Goal: Information Seeking & Learning: Learn about a topic

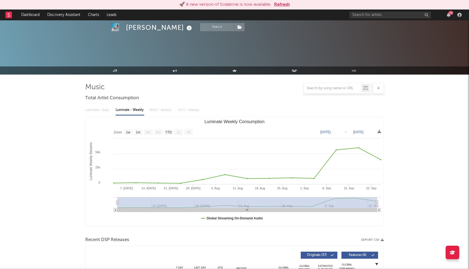
select select "1w"
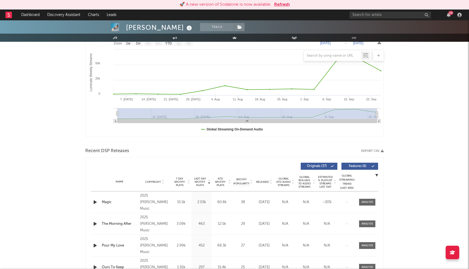
click at [282, 5] on button "Refresh" at bounding box center [282, 4] width 16 height 7
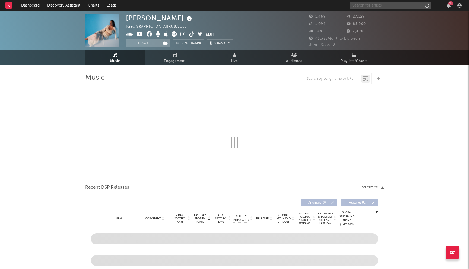
click at [357, 8] on input "text" at bounding box center [390, 5] width 81 height 7
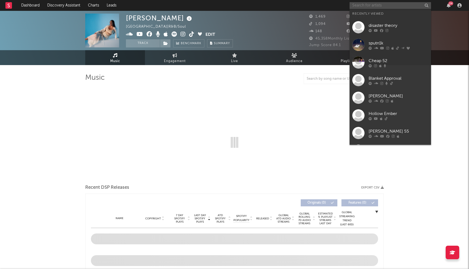
select select "1w"
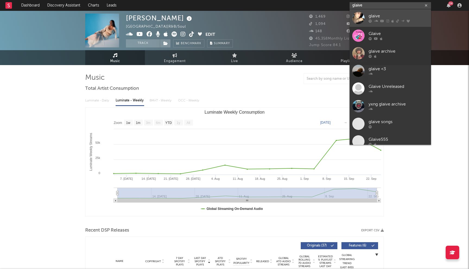
type input "glaive"
click at [391, 23] on div at bounding box center [399, 21] width 60 height 3
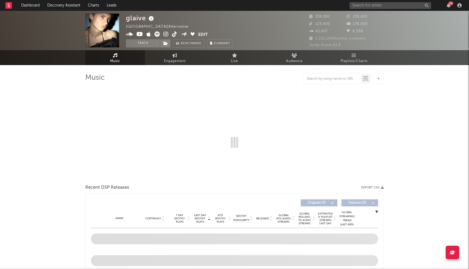
select select "6m"
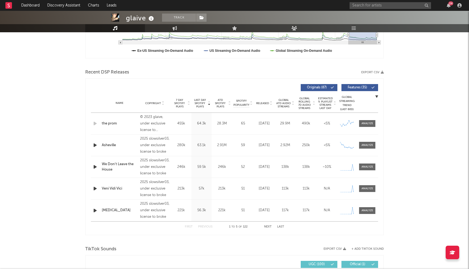
scroll to position [176, 0]
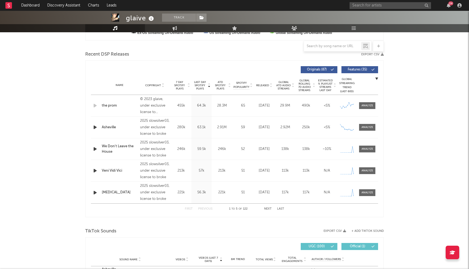
click at [375, 1] on div "24" at bounding box center [407, 5] width 114 height 11
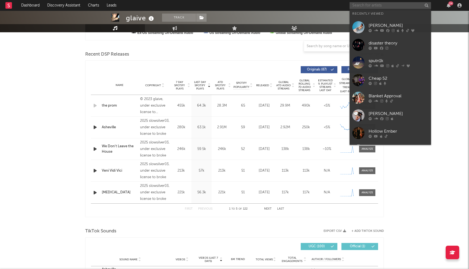
click at [374, 6] on input "text" at bounding box center [390, 5] width 81 height 7
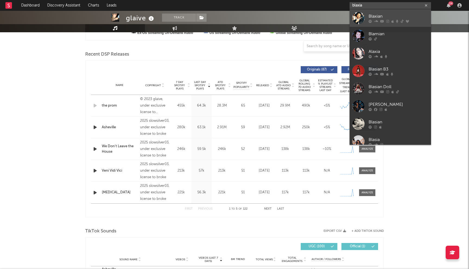
type input "blaxia"
click at [406, 19] on div "Blaxian" at bounding box center [399, 16] width 60 height 7
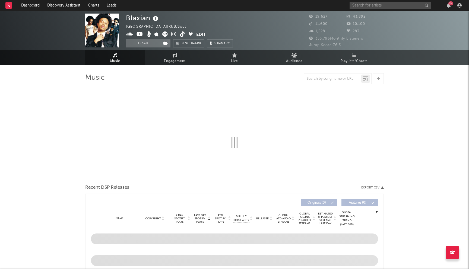
select select "6m"
